Goal: Information Seeking & Learning: Understand process/instructions

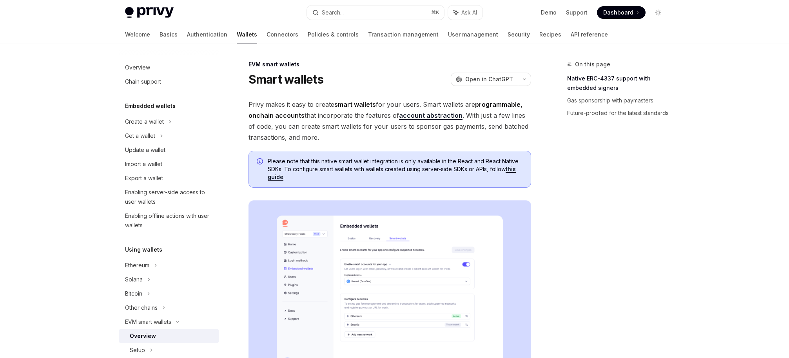
click at [309, 83] on h1 "Smart wallets" at bounding box center [286, 79] width 75 height 14
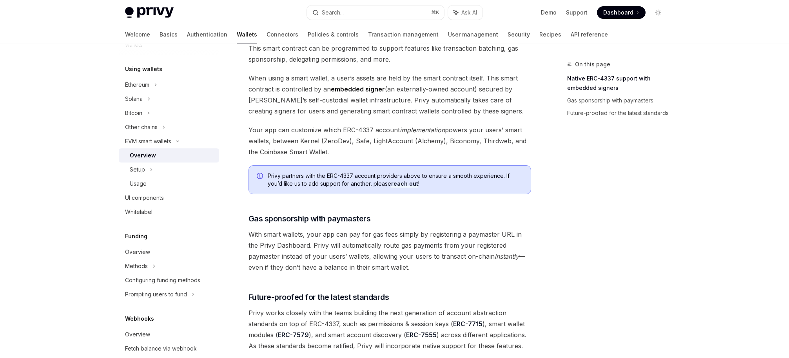
scroll to position [186, 0]
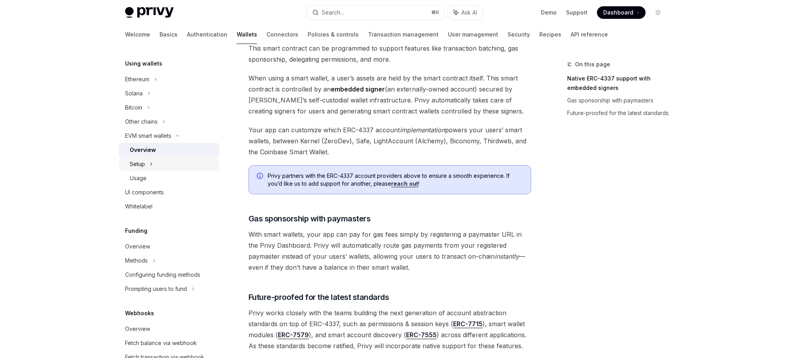
click at [145, 167] on div "Setup" at bounding box center [169, 164] width 100 height 14
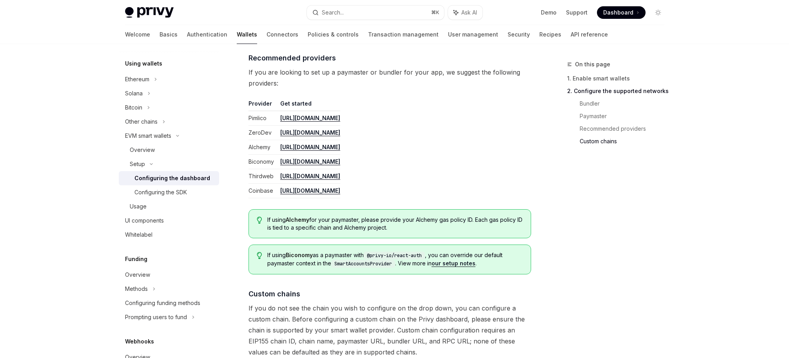
scroll to position [1042, 0]
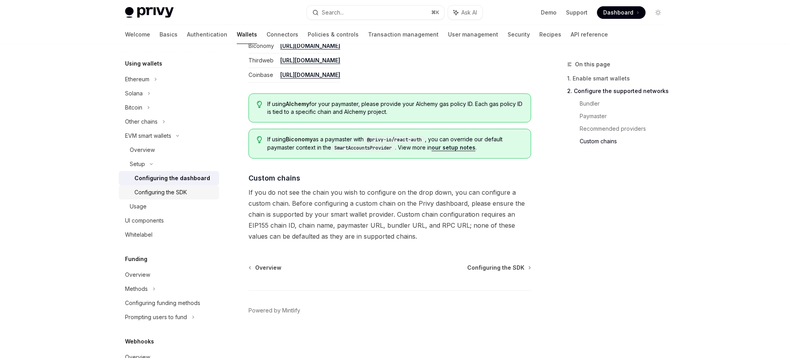
click at [168, 197] on link "Configuring the SDK" at bounding box center [169, 192] width 100 height 14
type textarea "*"
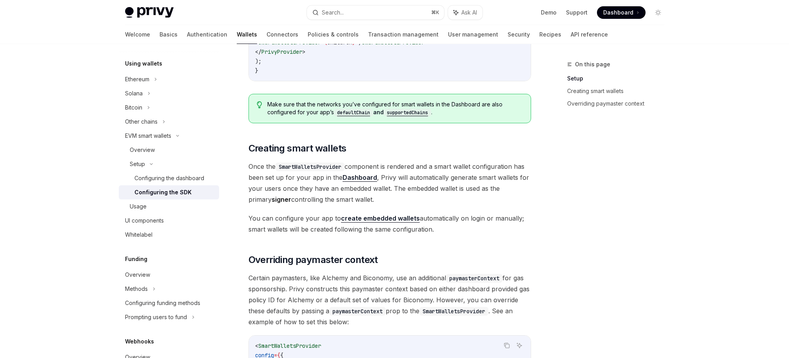
scroll to position [367, 0]
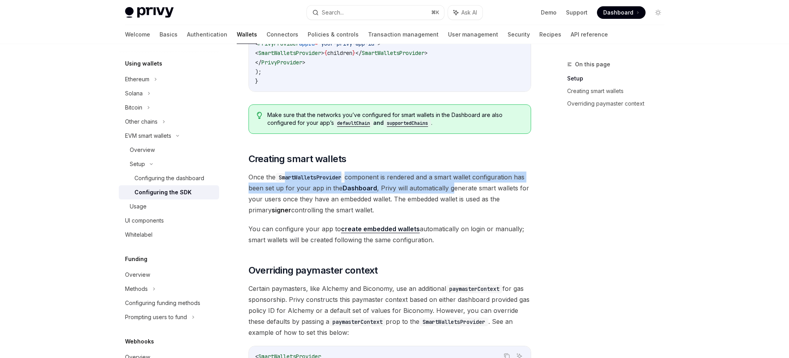
drag, startPoint x: 285, startPoint y: 181, endPoint x: 453, endPoint y: 187, distance: 167.9
click at [453, 187] on span "Once the SmartWalletsProvider component is rendered and a smart wallet configur…" at bounding box center [390, 193] width 283 height 44
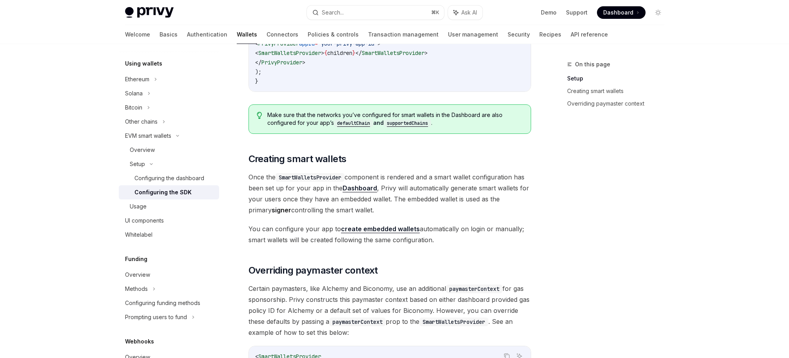
drag, startPoint x: 476, startPoint y: 207, endPoint x: 323, endPoint y: 173, distance: 156.4
click at [325, 173] on span "Once the SmartWalletsProvider component is rendered and a smart wallet configur…" at bounding box center [390, 193] width 283 height 44
click at [323, 173] on code "SmartWalletsProvider" at bounding box center [310, 177] width 69 height 9
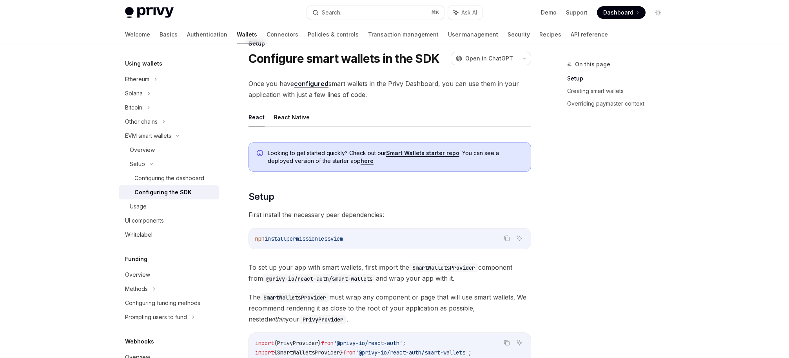
scroll to position [0, 0]
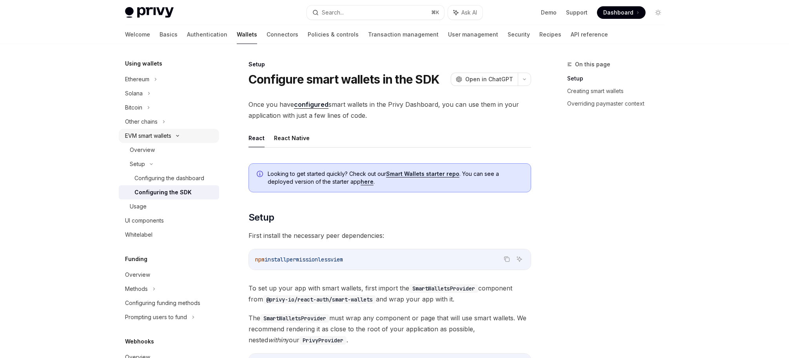
click at [179, 134] on div "EVM smart wallets" at bounding box center [169, 136] width 100 height 14
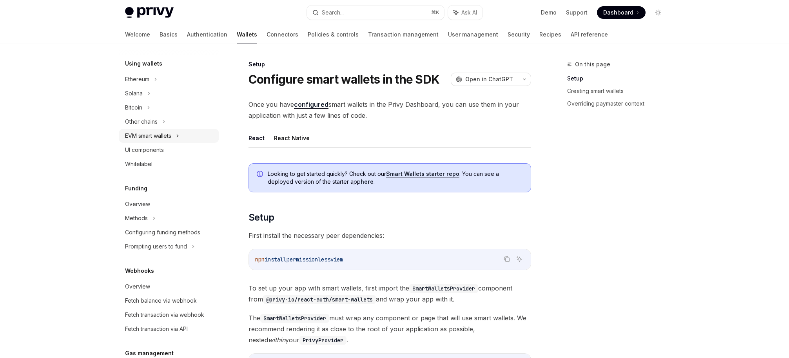
click at [167, 136] on div "EVM smart wallets" at bounding box center [148, 135] width 46 height 9
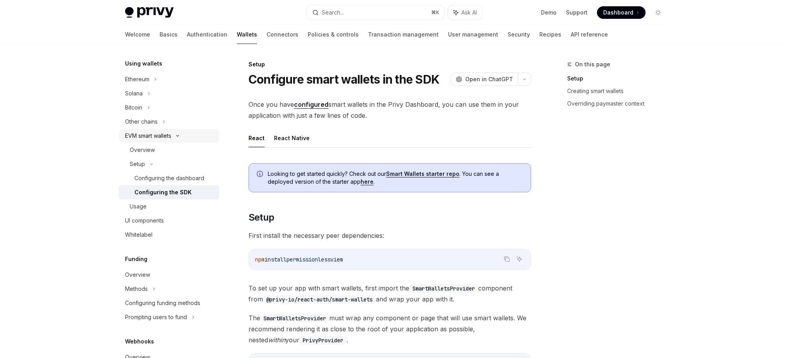
click at [167, 136] on div "EVM smart wallets" at bounding box center [148, 135] width 46 height 9
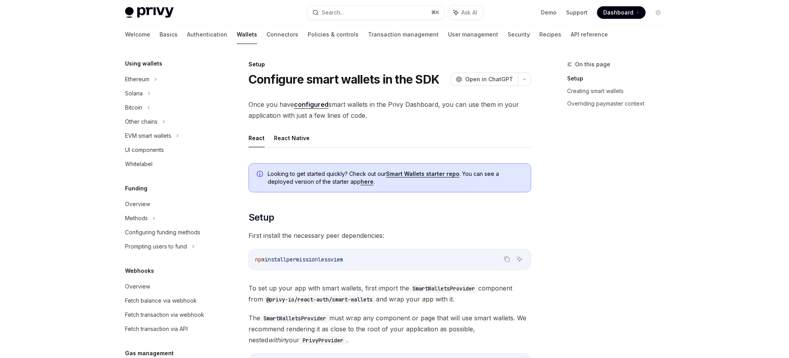
click at [592, 202] on div "On this page Setup Creating smart wallets Overriding paymaster context" at bounding box center [611, 209] width 119 height 298
